Goal: Find specific page/section: Find specific page/section

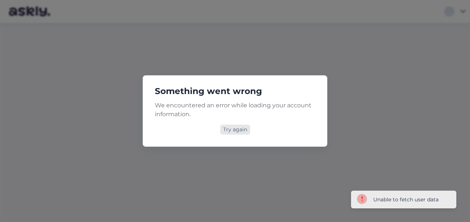
click at [232, 131] on div "Try again" at bounding box center [235, 130] width 30 height 10
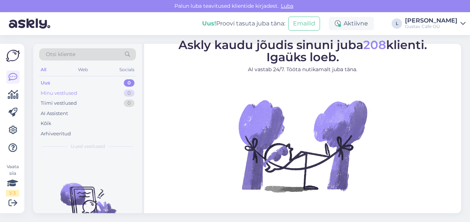
click at [106, 90] on div "Minu vestlused 0" at bounding box center [87, 93] width 97 height 10
click at [103, 80] on div "Uus 0" at bounding box center [87, 83] width 97 height 10
